Goal: Task Accomplishment & Management: Manage account settings

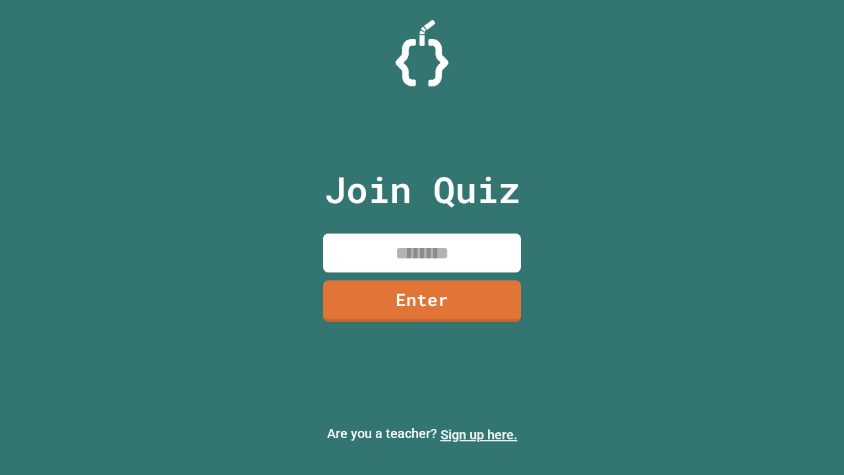
click at [479, 434] on link "Sign up here." at bounding box center [478, 435] width 77 height 16
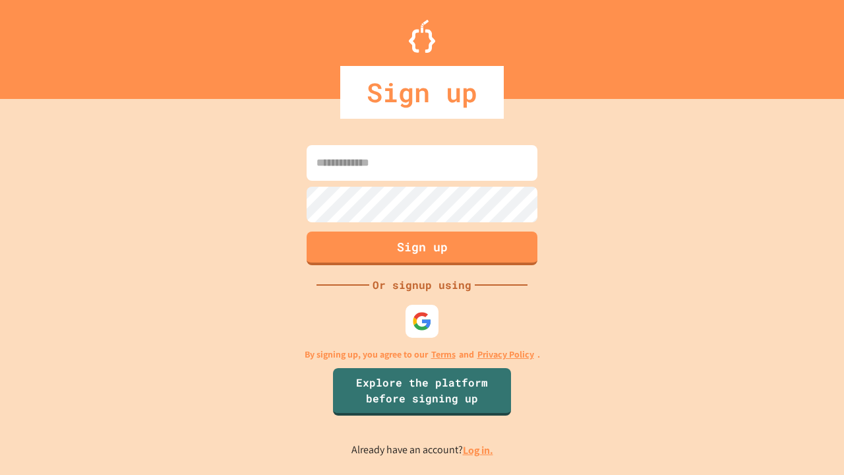
click at [479, 450] on link "Log in." at bounding box center [478, 450] width 30 height 14
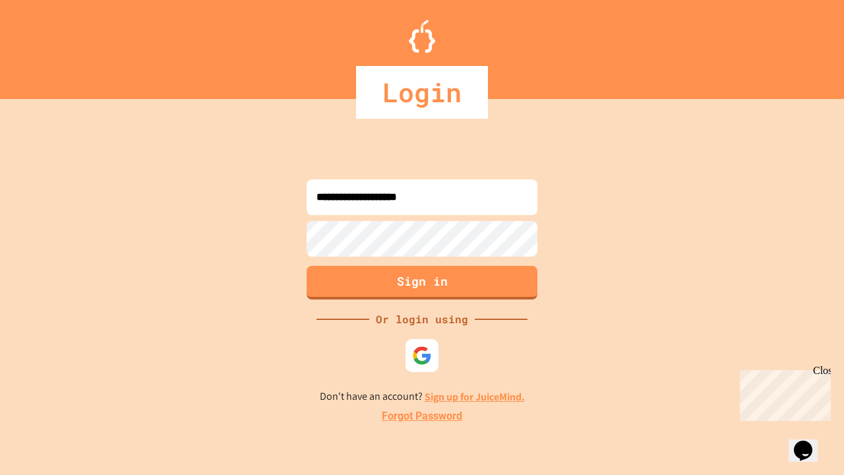
type input "**********"
